Goal: Check status: Check status

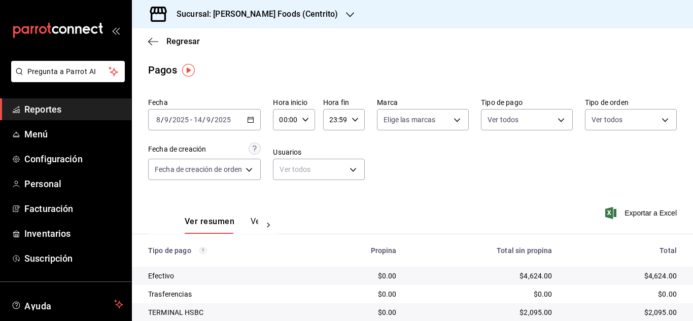
click at [253, 120] on icon "button" at bounding box center [250, 119] width 7 height 7
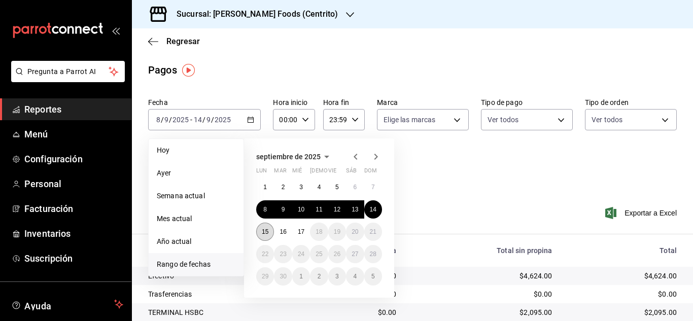
click at [263, 229] on abbr "15" at bounding box center [265, 231] width 7 height 7
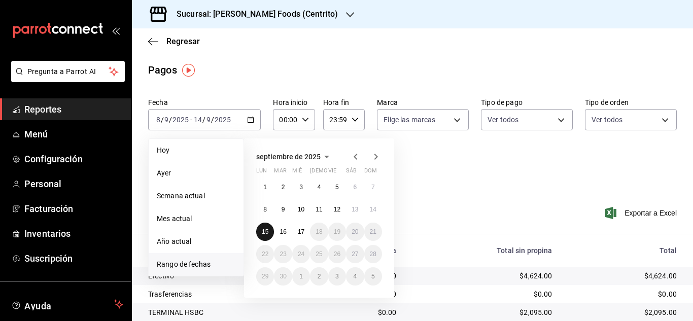
click at [263, 229] on abbr "15" at bounding box center [265, 231] width 7 height 7
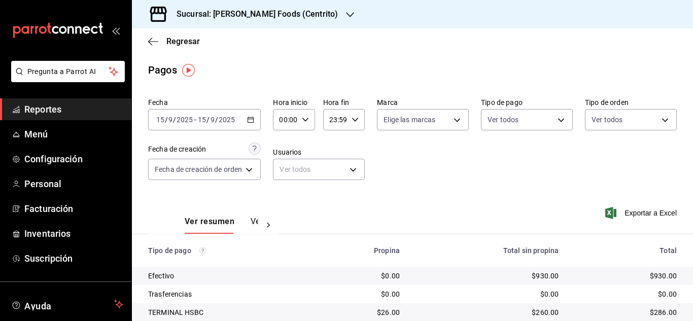
click at [250, 122] on icon "button" at bounding box center [250, 119] width 7 height 7
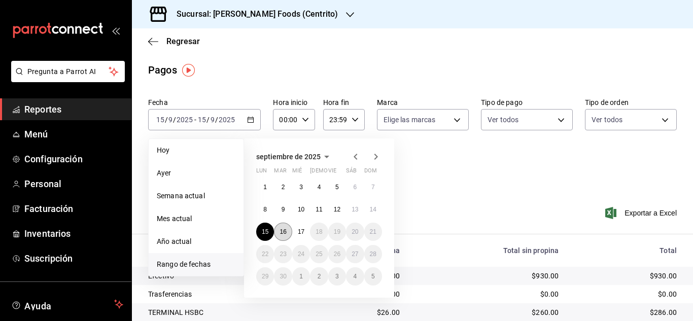
click at [279, 231] on abbr "16" at bounding box center [282, 231] width 7 height 7
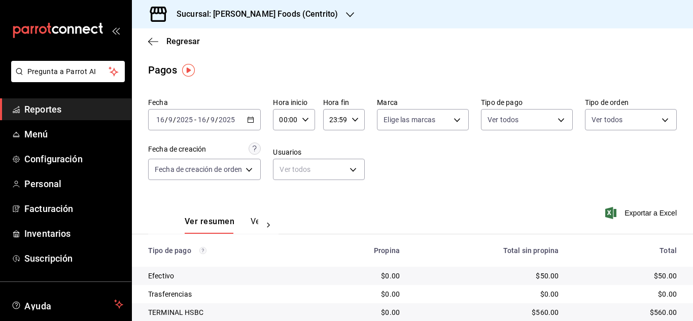
click at [256, 121] on div "[DATE] [DATE] - [DATE] [DATE]" at bounding box center [204, 119] width 113 height 21
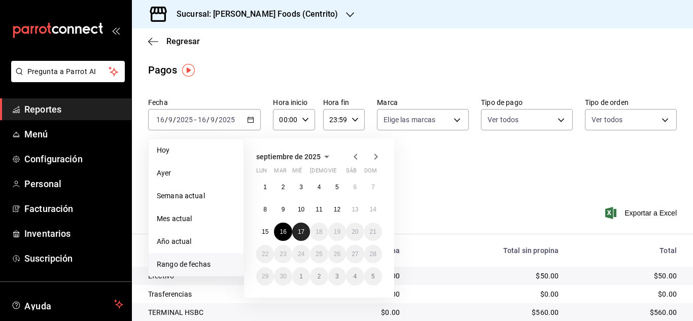
click at [298, 232] on abbr "17" at bounding box center [301, 231] width 7 height 7
